Goal: Task Accomplishment & Management: Manage account settings

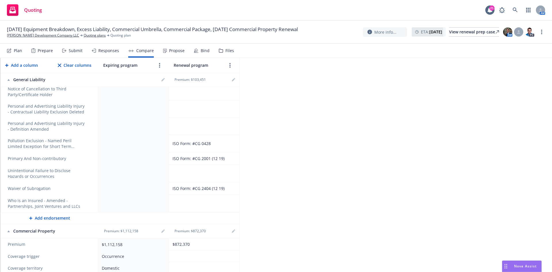
scroll to position [719, 0]
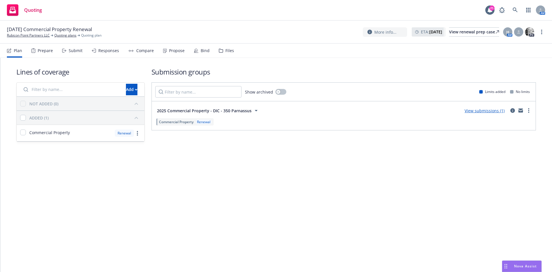
click at [169, 52] on div "Propose" at bounding box center [177, 50] width 16 height 5
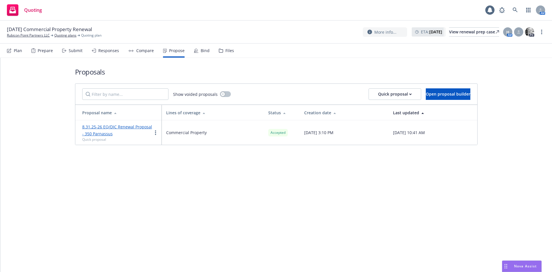
click at [205, 51] on div "Bind" at bounding box center [205, 50] width 9 height 5
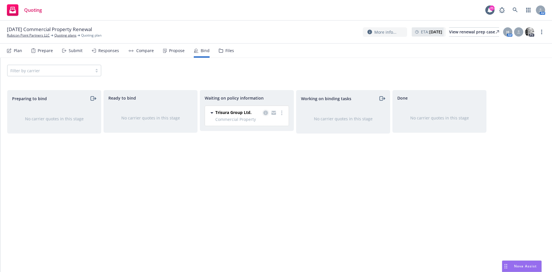
click at [266, 112] on icon "copy logging email" at bounding box center [265, 112] width 5 height 5
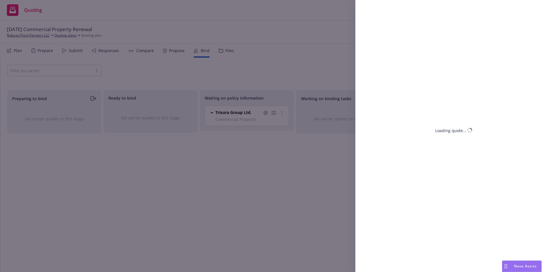
select select "CA"
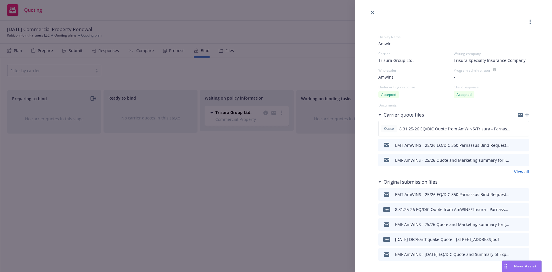
click at [302, 156] on div "Display Name Amwins Carrier Trisura Group Ltd. Writing company Trisura Specialt…" at bounding box center [276, 136] width 552 height 272
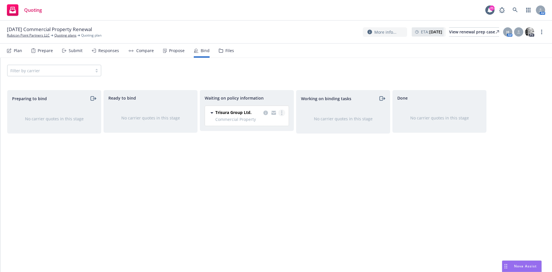
click at [281, 112] on icon "more" at bounding box center [281, 112] width 1 height 5
click at [261, 125] on span "Create policies" at bounding box center [254, 124] width 42 height 5
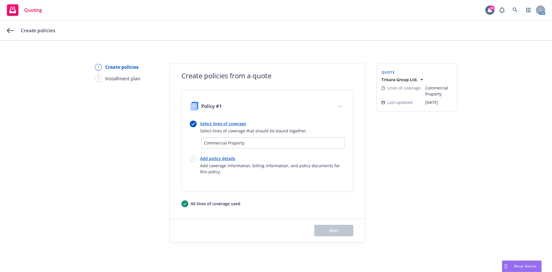
click at [220, 159] on link "Add policy details" at bounding box center [272, 158] width 145 height 6
select select "12"
select select "CA"
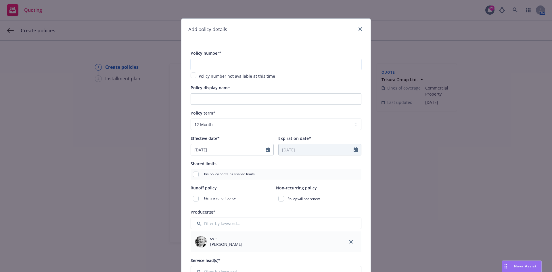
click at [222, 64] on input "text" at bounding box center [276, 65] width 171 height 12
paste input "FEQ000660"
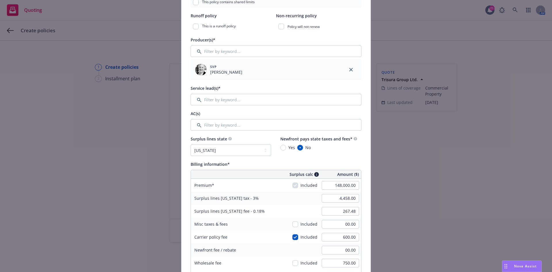
scroll to position [173, 0]
type input "FEQ000660 and Various"
click at [230, 99] on input "Filter by keyword..." at bounding box center [276, 99] width 171 height 12
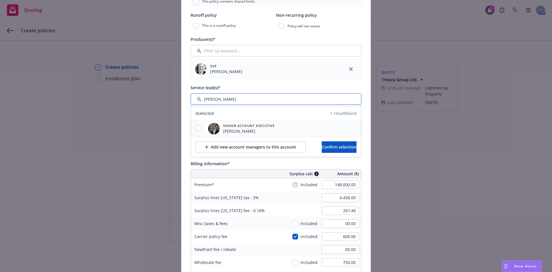
type input "[PERSON_NAME]"
click at [196, 130] on input "checkbox" at bounding box center [199, 128] width 6 height 6
checkbox input "true"
click at [338, 151] on button "Confirm selection" at bounding box center [339, 147] width 35 height 12
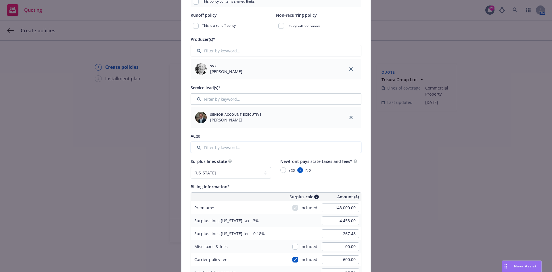
click at [235, 145] on input "Filter by keyword..." at bounding box center [276, 148] width 171 height 12
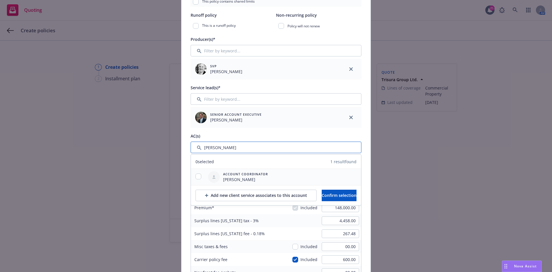
type input "[PERSON_NAME]"
click at [196, 177] on input "checkbox" at bounding box center [199, 176] width 6 height 6
checkbox input "true"
click at [357, 198] on button "Confirm selection" at bounding box center [339, 196] width 35 height 12
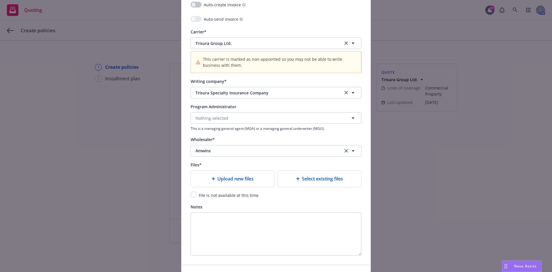
scroll to position [575, 0]
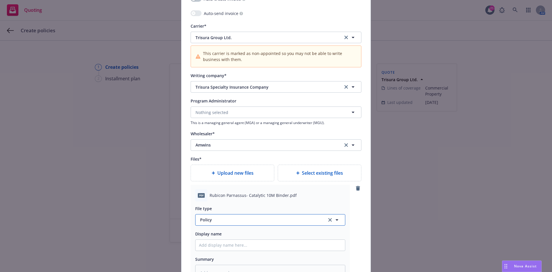
click at [219, 221] on span "Policy" at bounding box center [260, 220] width 120 height 6
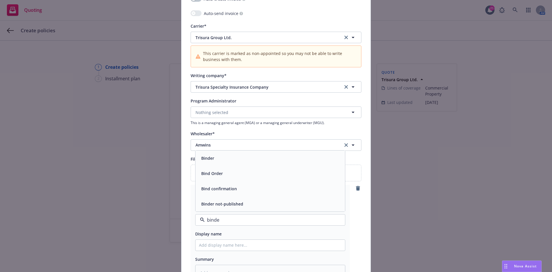
type input "binder"
click at [221, 190] on div "Binder" at bounding box center [270, 188] width 143 height 8
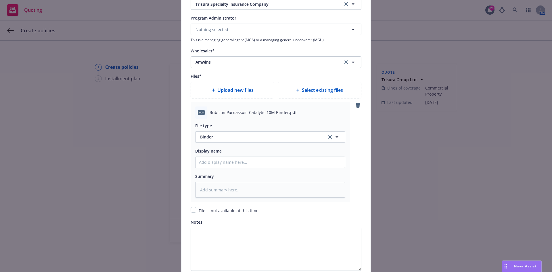
scroll to position [662, 0]
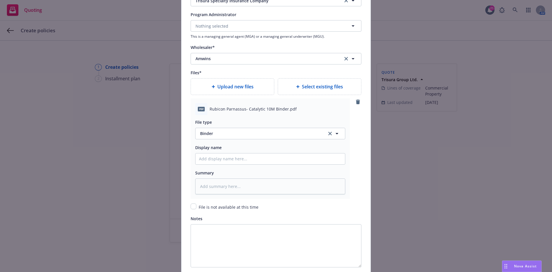
type textarea "x"
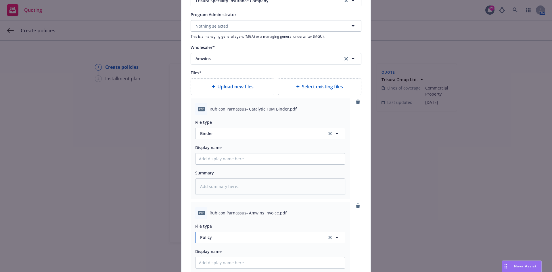
click at [230, 239] on span "Policy" at bounding box center [260, 237] width 120 height 6
type input "invoice"
click at [231, 216] on div "Invoice - Third Party" at bounding box center [271, 221] width 150 height 15
click at [238, 159] on input "Policy display name" at bounding box center [271, 158] width 150 height 11
type textarea "x"
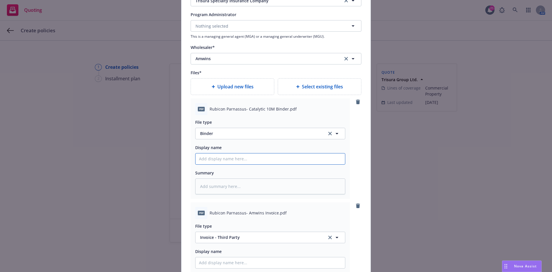
type input "2"
type textarea "x"
type input "25"
type textarea "x"
type input "25/"
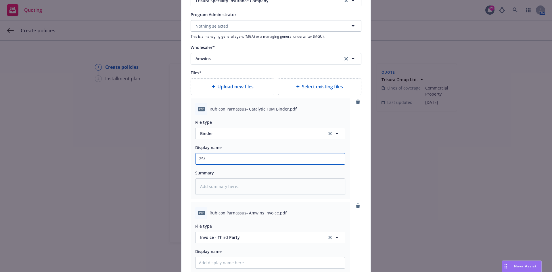
type textarea "x"
type input "25/2"
type textarea "x"
type input "25/26"
type textarea "x"
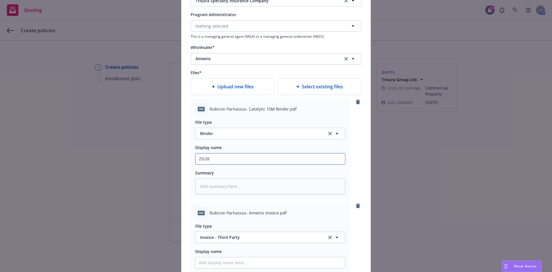
type input "25/26"
type textarea "x"
type input "25/26 A"
type textarea "x"
type input "25/26 Am"
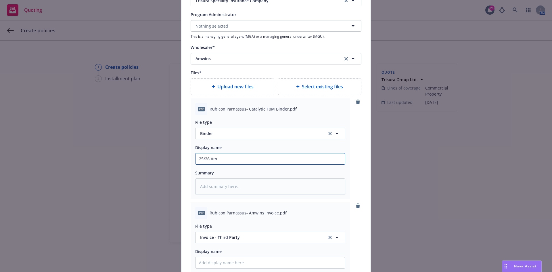
type textarea "x"
type input "25/26 AmW"
type textarea "x"
type input "25/26 AmWI"
type textarea "x"
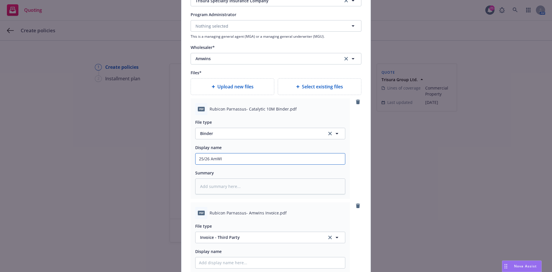
type input "25/26 AmWIN"
type textarea "x"
type input "25/26 AmWINS"
type textarea "x"
type input "25/26 AmWINS."
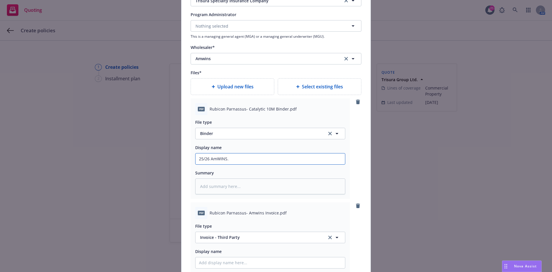
type textarea "x"
type input "25/26 AmWINS"
type textarea "x"
type input "25/26 AmWINS"
type textarea "x"
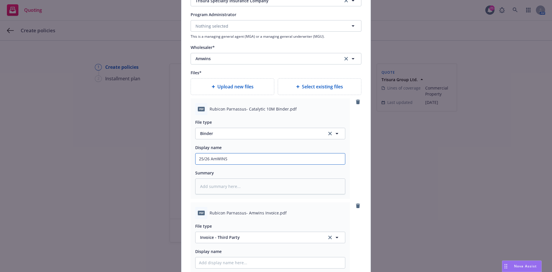
type input "25/26 AmWINS B"
type textarea "x"
type input "25/26 AmWINS Bi"
type textarea "x"
type input "25/26 [PERSON_NAME]"
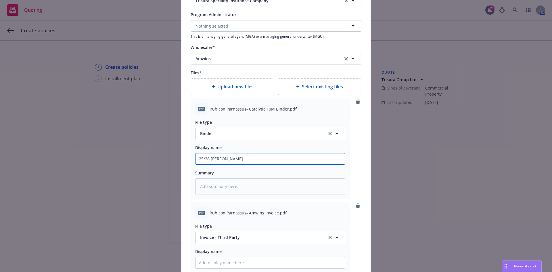
type textarea "x"
type input "25/26 AmWINS Bind"
type textarea "x"
type input "25/26 [PERSON_NAME]"
type textarea "x"
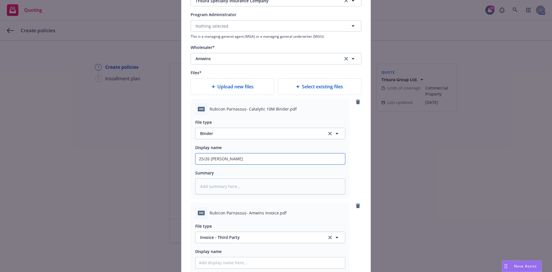
type input "25/26 [PERSON_NAME]"
type textarea "x"
type input "25/26 [PERSON_NAME]"
type textarea "x"
type input "25/26 AmWINS Binder ="
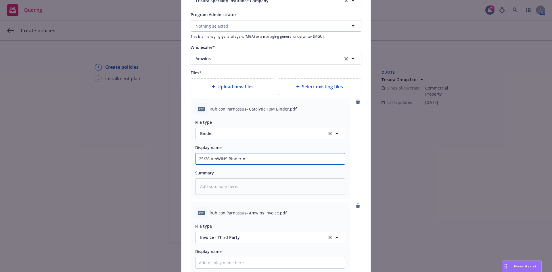
type textarea "x"
type input "25/26 AmWINS Binder ="
type textarea "x"
type input "25/26 [PERSON_NAME]"
type textarea "x"
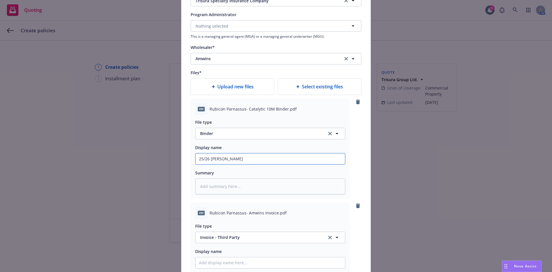
type input "25/26 [PERSON_NAME] -"
type textarea "x"
type input "25/26 [PERSON_NAME] -"
type textarea "x"
type input "25/26 [PERSON_NAME] - 3"
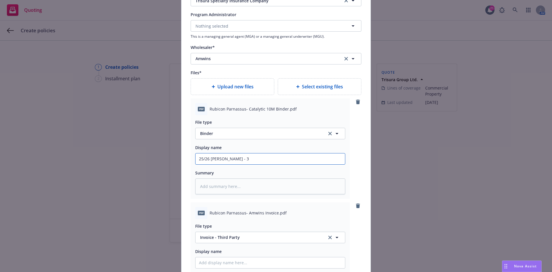
type textarea "x"
type input "25/26 [PERSON_NAME] - 35"
type textarea "x"
type input "25/26 AmWINS Binder - 350"
type textarea "x"
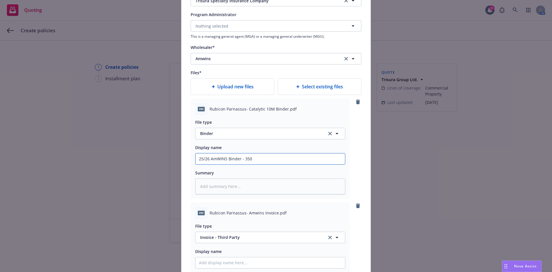
type input "25/26 AmWINS Binder - 350"
type textarea "x"
type input "25/26 AmWINS Binder - 350 p"
type textarea "x"
type input "25/26 AmWINS Binder - 350 pa"
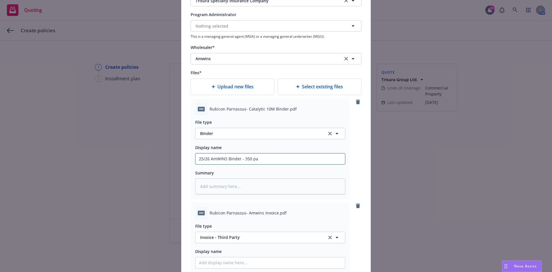
type textarea "x"
type input "25/26 [PERSON_NAME] - 350 par"
type textarea "x"
type input "25/26 [PERSON_NAME] - 350 parn"
type textarea "x"
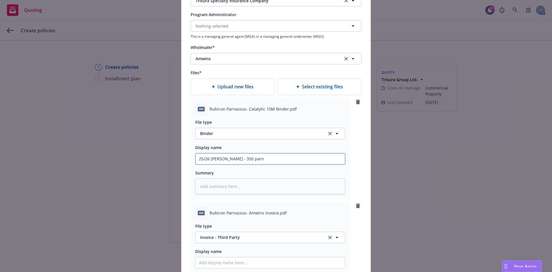
type input "25/26 [PERSON_NAME] - 350 parna"
type textarea "x"
type input "25/26 [PERSON_NAME] - 350 parnas"
type textarea "x"
type input "25/26 [PERSON_NAME] - 350 parnass"
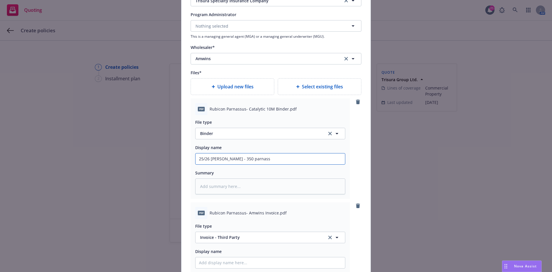
type textarea "x"
type input "25/26 [PERSON_NAME] - 350 parnassu"
type textarea "x"
type input "25/26 [PERSON_NAME] - 350 parnassus"
type textarea "x"
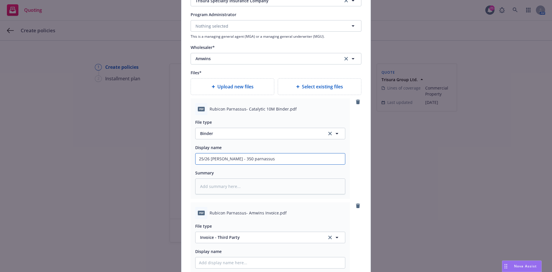
type input "25/26 [PERSON_NAME] - 350 parnassus"
type textarea "x"
type input "25/26 [PERSON_NAME] - 350 parnassus E"
type textarea "x"
type input "25/26 AmWINS Binder - 350 parnassus EQ"
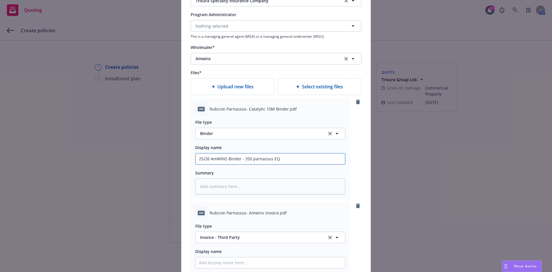
type textarea "x"
type input "25/26 AmWINS Binder - 350 Parnassus EQ"
click at [288, 162] on input "25/26 AmWINS Binder - 350 Parnassus EQ" at bounding box center [271, 158] width 150 height 11
type textarea "x"
type input "25/26 AmWINS Binder - 350 Parnassus EQ/"
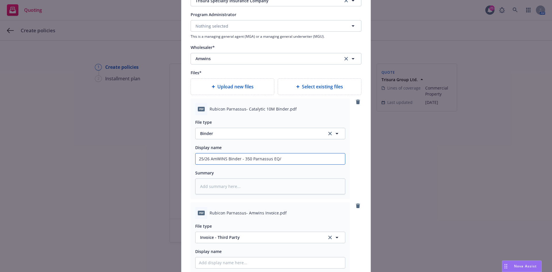
type textarea "x"
type input "25/26 AmWINS Binder - 350 Parnassus EQ/D"
type textarea "x"
type input "25/26 AmWINS Binder - 350 Parnassus EQ/DIC"
type textarea "x"
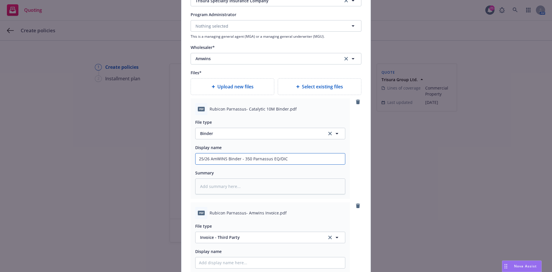
drag, startPoint x: 291, startPoint y: 159, endPoint x: 179, endPoint y: 162, distance: 112.2
type input "25/26 AmWINS Binder - 350 Parnassus EQ/DIC"
click at [228, 186] on textarea at bounding box center [270, 186] width 150 height 16
paste textarea "25/26 AmWINS Binder - 350 Parnassus EQ/DIC"
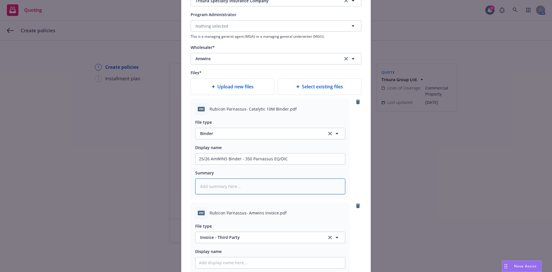
type textarea "x"
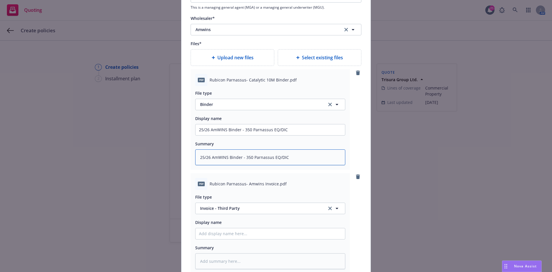
scroll to position [748, 0]
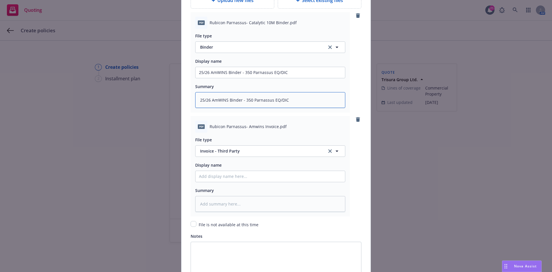
type textarea "25/26 AmWINS Binder - 350 Parnassus EQ/DIC"
click at [233, 78] on input "Policy display name" at bounding box center [271, 72] width 150 height 11
paste input "25/26 AmWINS Binder - 350 Parnassus EQ/DIC"
type textarea "x"
type input "25/26 AmWINS Binder - 350 Parnassus EQ/DIC"
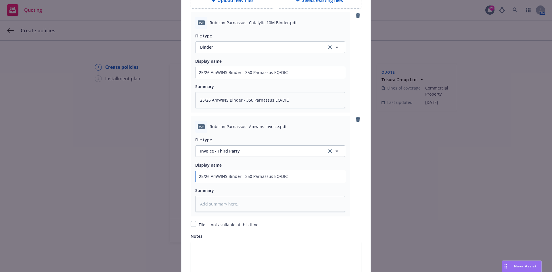
drag, startPoint x: 238, startPoint y: 177, endPoint x: 227, endPoint y: 177, distance: 10.4
click at [227, 78] on input "25/26 AmWINS Binder - 350 Parnassus EQ/DIC" at bounding box center [271, 72] width 150 height 11
type textarea "x"
type input "25/26 AmWINS r - 350 Parnassus EQ/DIC"
type textarea "x"
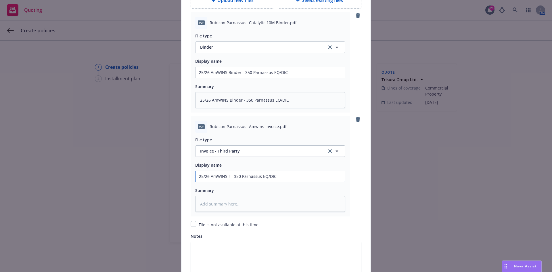
type input "25/26 AmWINS - 350 Parnassus EQ/DIC"
type textarea "x"
type input "25/26 AmWINS I - 350 Parnassus EQ/DIC"
type textarea "x"
type input "25/26 AmWINS IN - 350 Parnassus EQ/DIC"
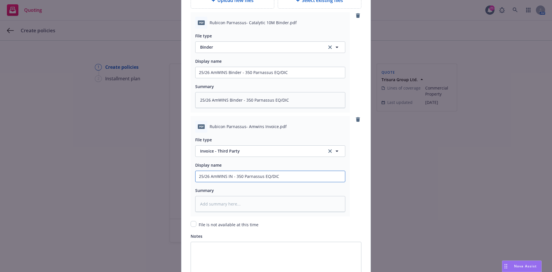
type textarea "x"
type input "25/26 AmWINS INV - 350 Parnassus EQ/DIC"
type textarea "x"
type input "25/26 AmWINS INVO - 350 Parnassus EQ/DIC"
type textarea "x"
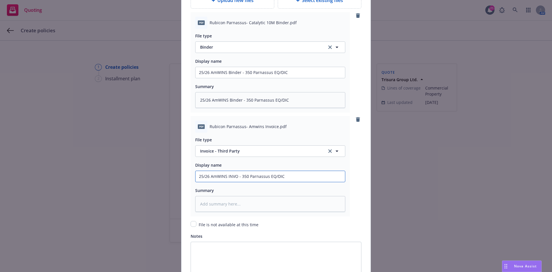
type input "25/26 AmWINS INVOI - 350 Parnassus EQ/DIC"
type textarea "x"
type input "25/26 AmWINS INVOIC - 350 Parnassus EQ/DIC"
type textarea "x"
drag, startPoint x: 292, startPoint y: 176, endPoint x: 193, endPoint y: 184, distance: 99.6
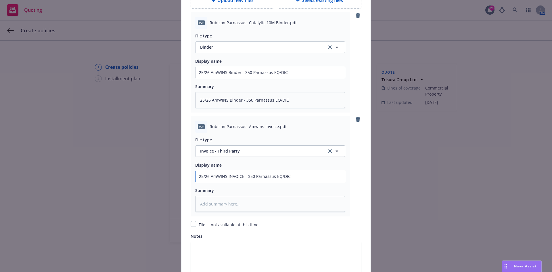
click at [195, 184] on div "File type Invoice - Third Party Display name 25/26 AmWINS INVOICE - 350 Parnass…" at bounding box center [270, 172] width 150 height 79
type input "25/26 AmWINS INVOICE - 350 Parnassus EQ/DIC"
click at [252, 204] on textarea at bounding box center [270, 204] width 150 height 16
paste textarea "25/26 AmWINS INVOICE - 350 Parnassus EQ/DIC"
type textarea "x"
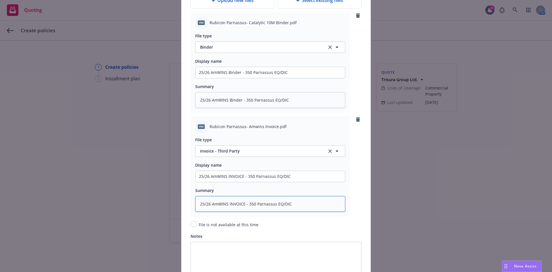
type textarea "25/26 AmWINS INVOICE - 350 Parnassus EQ/DIC"
click at [197, 78] on input "25/26 AmWINS INVOICE - 350 Parnassus EQ/DIC" at bounding box center [271, 72] width 150 height 11
click at [198, 205] on textarea "25/26 AmWINS INVOICE - 350 Parnassus EQ/DIC" at bounding box center [270, 204] width 150 height 16
type textarea "x"
type textarea "825/26 AmWINS INVOICE - 350 Parnassus EQ/DIC"
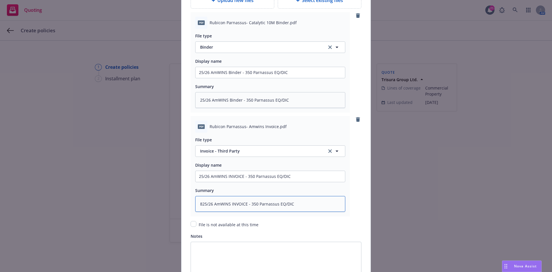
type textarea "x"
type textarea "[DATE] AmWINS INVOICE - 350 Parnassus EQ/DIC"
type textarea "x"
type textarea "8/325/26 AmWINS INVOICE - 350 Parnassus EQ/DIC"
type textarea "x"
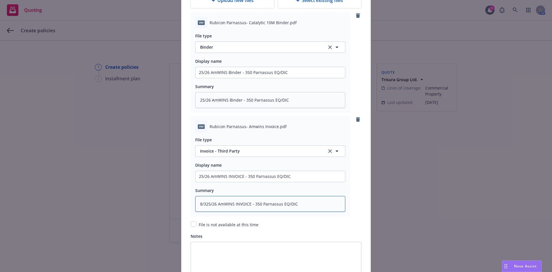
type textarea "8/3025/26 AmWINS INVOICE - 350 Parnassus EQ/DIC"
click at [212, 203] on textarea "8/3025/26 AmWINS INVOICE - 350 Parnassus EQ/DIC" at bounding box center [270, 204] width 150 height 16
click at [207, 205] on textarea "8/3025/26 AmWINS INVOICE - 350 Parnassus EQ/DIC" at bounding box center [270, 204] width 150 height 16
type textarea "x"
type textarea "8/30/25/26 AmWINS INVOICE - 350 Parnassus EQ/DIC"
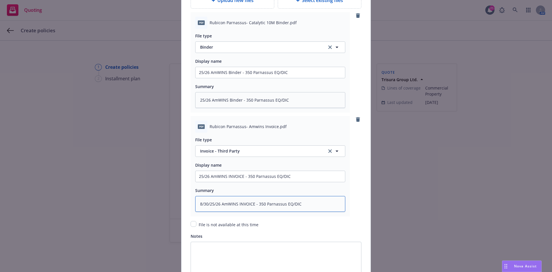
click at [215, 206] on textarea "8/30/25/26 AmWINS INVOICE - 350 Parnassus EQ/DIC" at bounding box center [270, 204] width 150 height 16
type textarea "x"
type textarea "[DATE] AmWINS INVOICE - 350 Parnassus EQ/DIC"
type textarea "x"
click at [340, 207] on textarea "8/30/25-26 AmWINS INVOICE - 350 Parnassus EQ/DIC" at bounding box center [270, 204] width 150 height 16
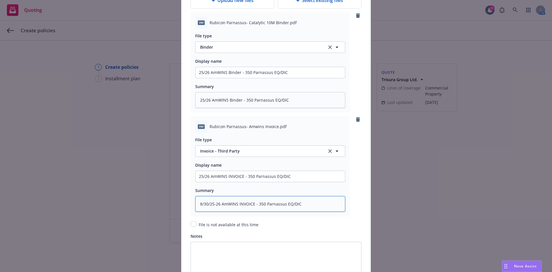
drag, startPoint x: 218, startPoint y: 204, endPoint x: 190, endPoint y: 203, distance: 27.9
click at [191, 203] on div "pdf Rubicon Parnassus- Amwins Invoice.pdf File type Invoice - Third Party Displ…" at bounding box center [270, 166] width 159 height 100
type textarea "8/30/25-26 AmWINS INVOICE - 350 Parnassus EQ/DIC"
drag, startPoint x: 208, startPoint y: 100, endPoint x: 182, endPoint y: 102, distance: 25.7
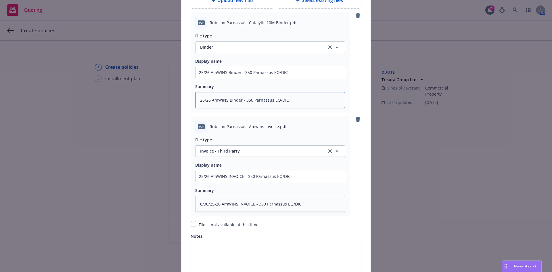
paste textarea "[DATE]-"
type textarea "x"
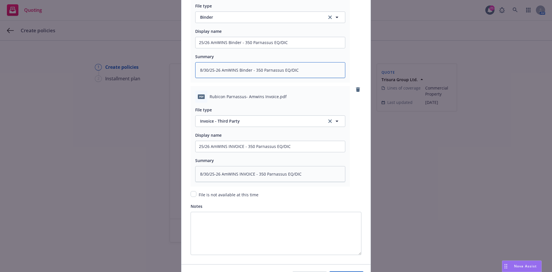
scroll to position [814, 0]
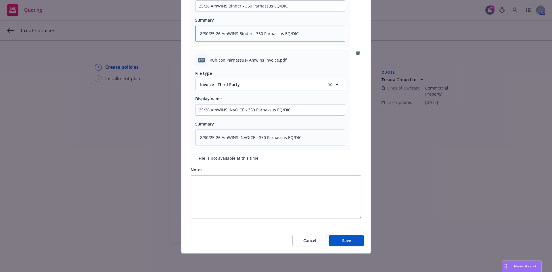
type textarea "8/30/25-26 AmWINS Binder - 350 Parnassus EQ/DIC"
click at [206, 136] on textarea "8/30/25-26 AmWINS INVOICE - 350 Parnassus EQ/DIC" at bounding box center [270, 137] width 150 height 16
type textarea "x"
type textarea "8/3/25-26 AmWINS INVOICE - 350 Parnassus EQ/DIC"
type textarea "x"
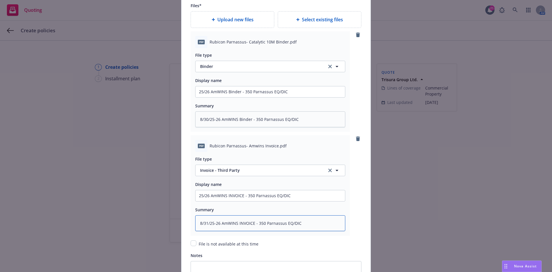
scroll to position [728, 0]
type textarea "8/31/25-26 AmWINS INVOICE - 350 Parnassus EQ/DIC"
click at [206, 120] on textarea "8/30/25-26 AmWINS Binder - 350 Parnassus EQ/DIC" at bounding box center [270, 120] width 150 height 16
type textarea "x"
type textarea "8/3/25-26 AmWINS Binder - 350 Parnassus EQ/DIC"
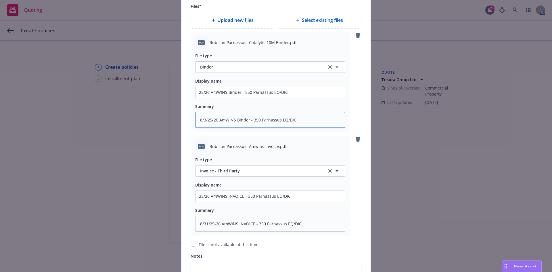
type textarea "x"
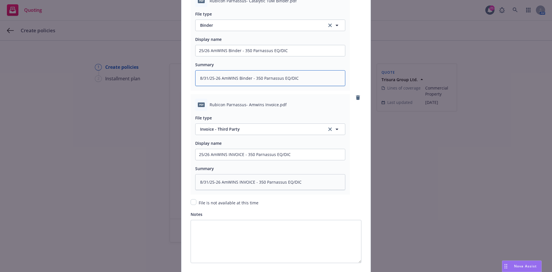
scroll to position [814, 0]
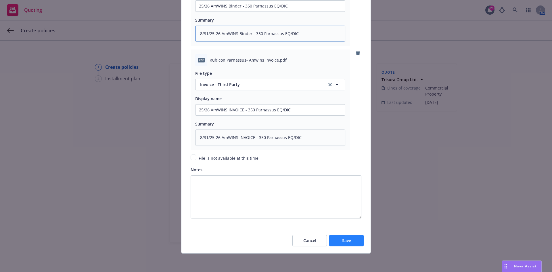
type textarea "8/31/25-26 AmWINS Binder - 350 Parnassus EQ/DIC"
click at [352, 241] on button "Save" at bounding box center [346, 241] width 35 height 12
type textarea "x"
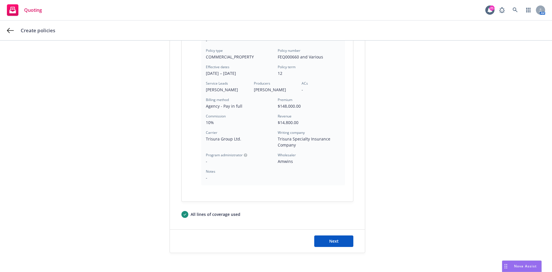
scroll to position [155, 0]
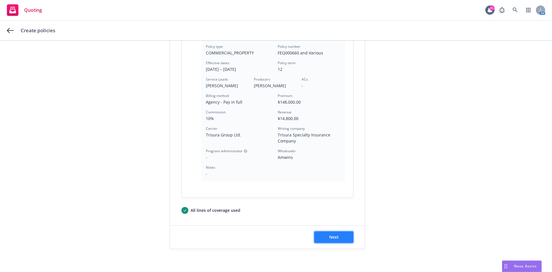
click at [331, 235] on span "Next" at bounding box center [333, 236] width 9 height 5
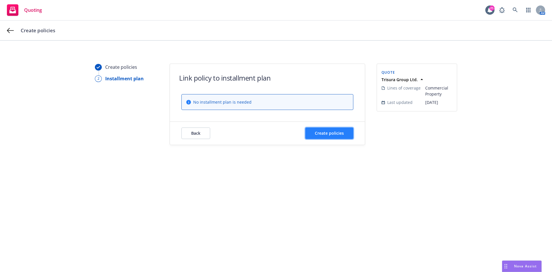
click at [333, 131] on span "Create policies" at bounding box center [329, 132] width 29 height 5
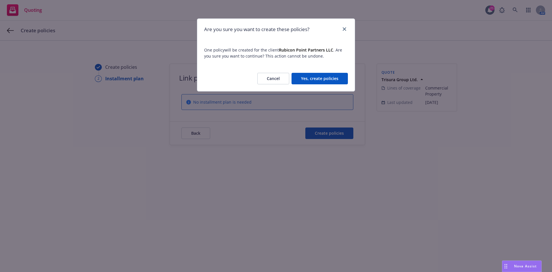
click at [314, 79] on button "Yes, create policies" at bounding box center [320, 79] width 56 height 12
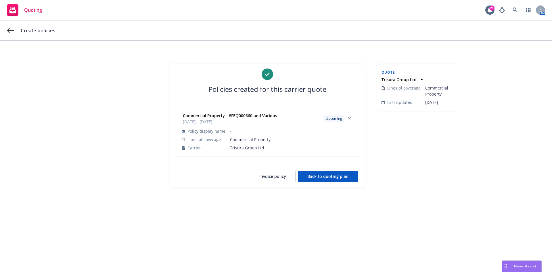
click at [15, 30] on div "Create policies" at bounding box center [276, 31] width 552 height 20
click at [12, 30] on icon at bounding box center [10, 30] width 7 height 7
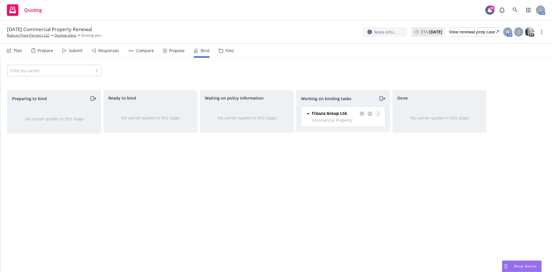
click at [378, 113] on circle "more" at bounding box center [378, 113] width 1 height 1
click at [347, 138] on span "Move to done" at bounding box center [349, 136] width 40 height 5
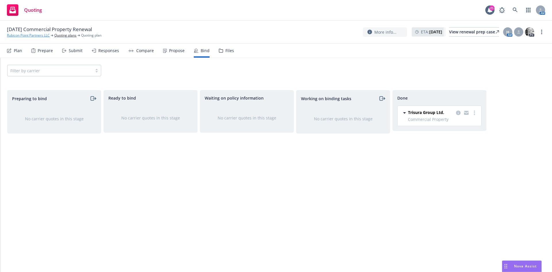
click at [36, 35] on link "Rubicon Point Partners LLC" at bounding box center [28, 35] width 43 height 5
